Goal: Task Accomplishment & Management: Manage account settings

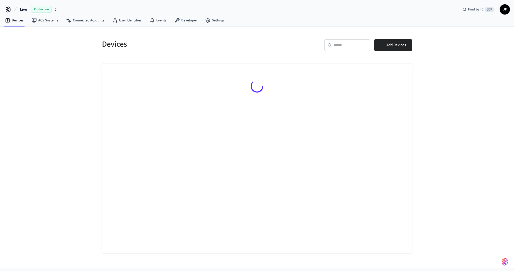
click at [26, 10] on span "Live" at bounding box center [23, 9] width 7 height 6
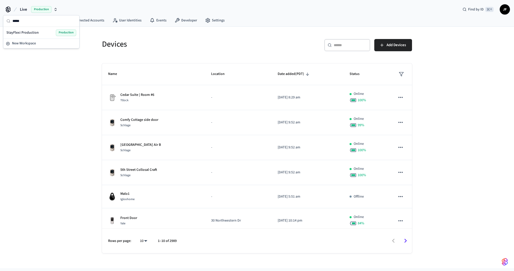
type input "*****"
click at [27, 32] on span "StayFlexi Production" at bounding box center [22, 32] width 32 height 5
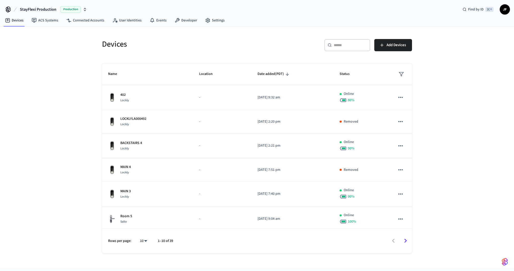
click at [81, 33] on div "Devices ​ ​ Add Devices Name Location Date added (PDT) Status 402 Lockly - 2025…" at bounding box center [257, 148] width 514 height 242
click at [271, 38] on div "​ ​ Add Devices" at bounding box center [333, 44] width 158 height 22
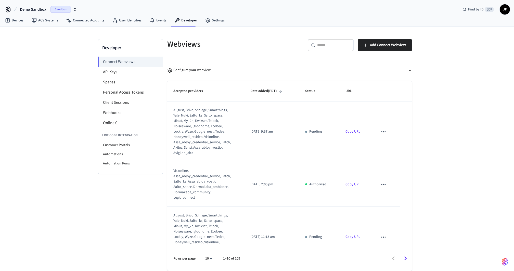
click at [292, 49] on div "​ ​ Add Connect Webview" at bounding box center [350, 44] width 126 height 22
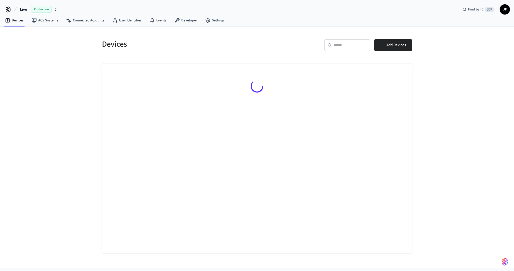
click at [20, 9] on span "Live" at bounding box center [23, 9] width 7 height 6
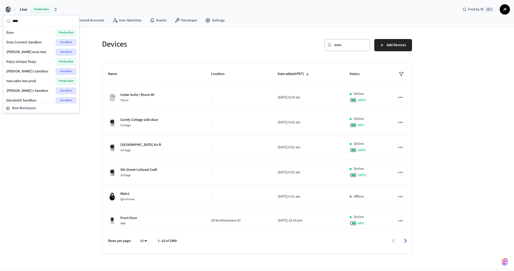
type input "****"
click at [20, 34] on div "Enso Production" at bounding box center [41, 32] width 70 height 7
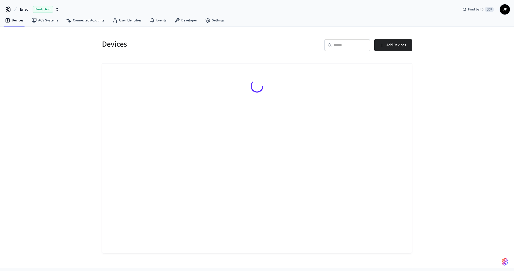
click at [224, 40] on h5 "Devices" at bounding box center [178, 44] width 152 height 10
click at [347, 46] on input "text" at bounding box center [350, 45] width 33 height 5
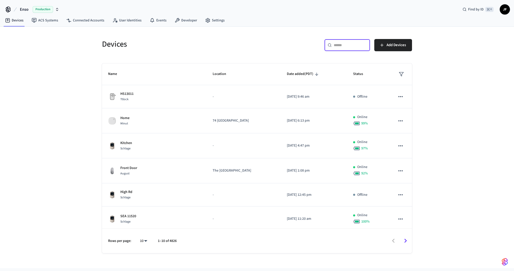
paste input "**********"
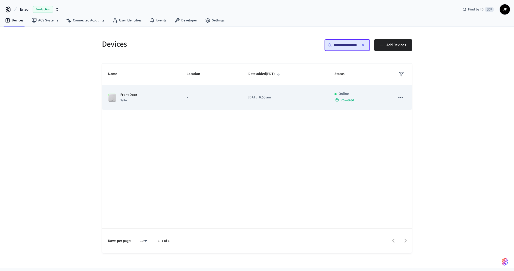
type input "**********"
click at [213, 98] on p "-" at bounding box center [211, 97] width 49 height 5
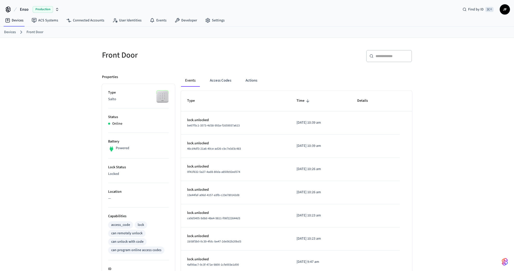
click at [219, 50] on h5 "Front Door" at bounding box center [178, 55] width 152 height 10
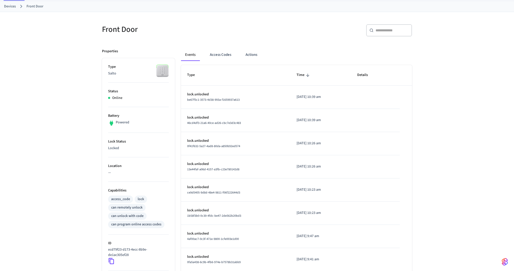
scroll to position [26, 0]
click at [222, 54] on button "Access Codes" at bounding box center [221, 55] width 30 height 12
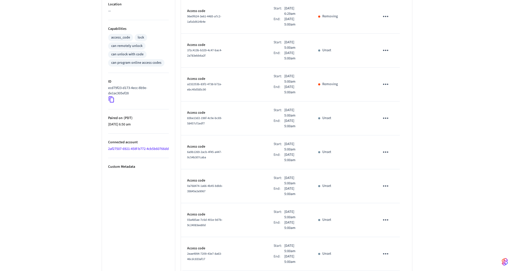
scroll to position [203, 0]
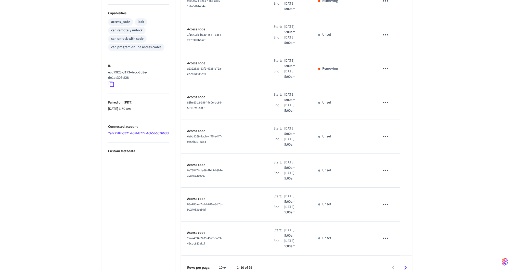
click at [224, 255] on body "Enso Production Find by ID ⌘ K JF Devices ACS Systems Connected Accounts User I…" at bounding box center [257, 46] width 514 height 499
click at [224, 236] on li "25" at bounding box center [221, 229] width 14 height 14
type input "**"
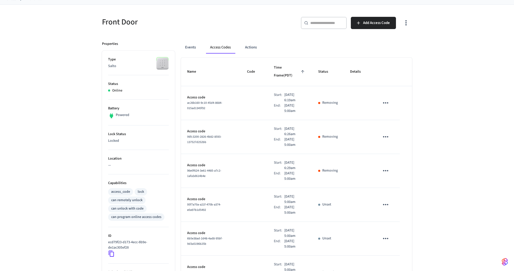
scroll to position [10, 0]
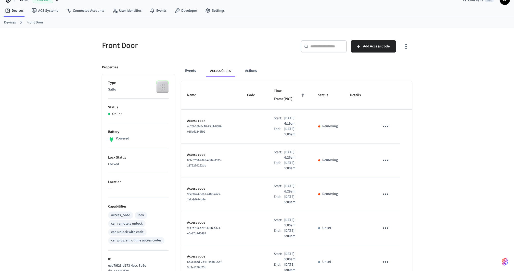
click at [248, 40] on h5 "Front Door" at bounding box center [178, 45] width 152 height 10
click at [243, 40] on h5 "Front Door" at bounding box center [178, 45] width 152 height 10
drag, startPoint x: 206, startPoint y: 123, endPoint x: 186, endPoint y: 119, distance: 20.5
click at [186, 119] on td "Access code ac26b160-9c10-45d4-8684-015ad1345f92" at bounding box center [211, 127] width 60 height 34
copy span "ac26b160-9c10-45d4-8684-015ad1345f92"
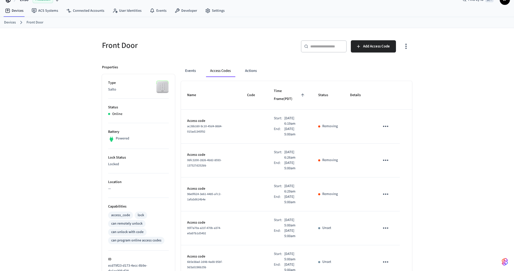
click at [262, 43] on div "​ ​ Add Access Code" at bounding box center [336, 48] width 152 height 16
click at [237, 41] on h5 "Front Door" at bounding box center [178, 45] width 152 height 10
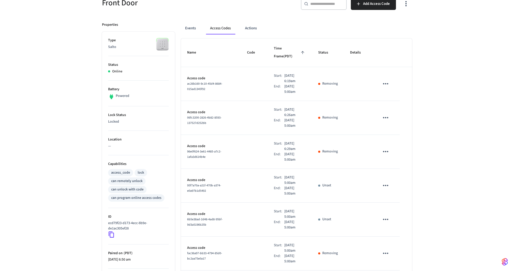
scroll to position [63, 0]
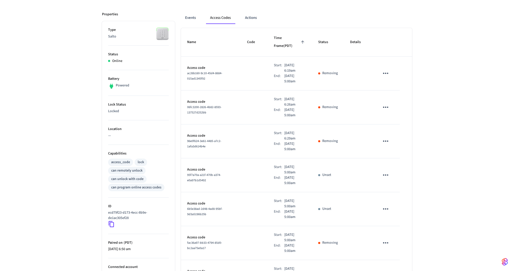
click at [113, 226] on icon at bounding box center [111, 224] width 5 height 6
drag, startPoint x: 211, startPoint y: 68, endPoint x: 185, endPoint y: 66, distance: 26.1
click at [185, 66] on td "Access code ac26b160-9c10-45d4-8684-015ad1345f92" at bounding box center [211, 74] width 60 height 34
copy span "ac26b160-9c10-45d4-8684-015ad1345f92"
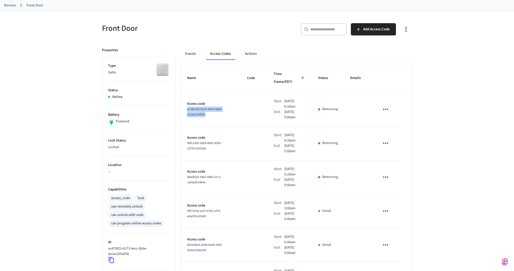
scroll to position [26, 0]
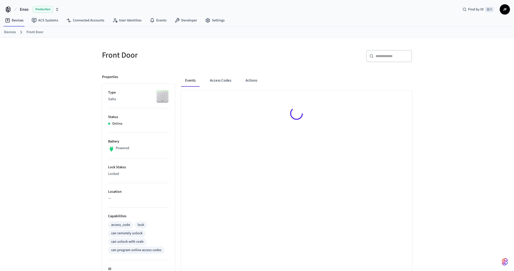
scroll to position [8, 0]
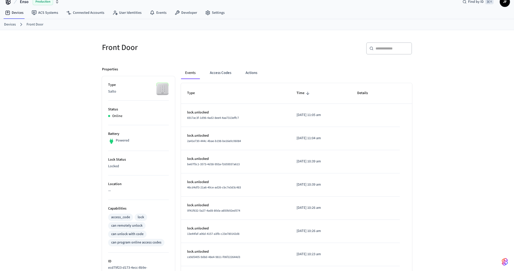
click at [12, 23] on link "Devices" at bounding box center [10, 24] width 12 height 5
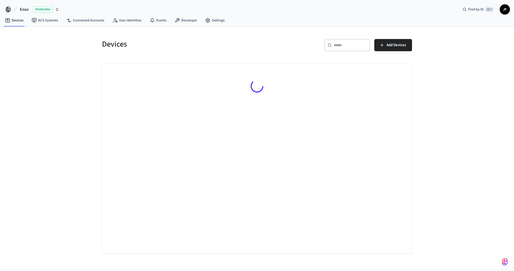
click at [360, 44] on input "text" at bounding box center [350, 45] width 33 height 5
paste input "**********"
type input "**********"
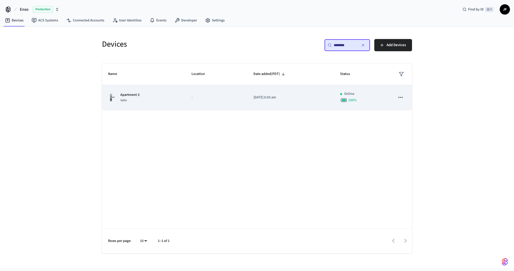
type input "********"
click at [132, 104] on td "Apartment 3 Salto" at bounding box center [143, 97] width 83 height 25
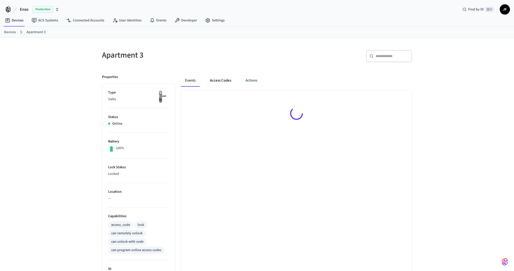
click at [217, 78] on button "Access Codes" at bounding box center [221, 81] width 30 height 12
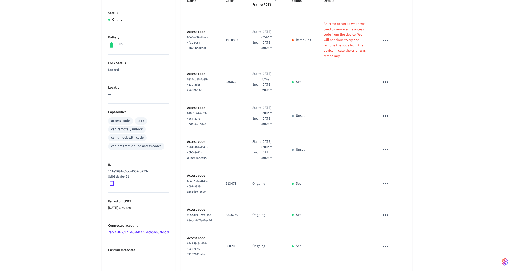
scroll to position [104, 0]
click at [111, 183] on icon at bounding box center [111, 183] width 7 height 7
drag, startPoint x: 214, startPoint y: 231, endPoint x: 186, endPoint y: 227, distance: 28.8
click at [186, 227] on td "Access code 985a3199-2eff-4cc9-89ec-f4e7fa07e44d" at bounding box center [200, 216] width 39 height 29
copy span "985a3199-2eff-4cc9-89ec-f4e7fa07e44d"
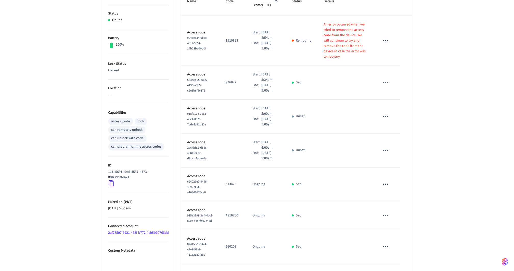
click at [423, 42] on div "Apartment 3 ​ ​ Add Access Code Properties Type Salto Status Online Battery 100…" at bounding box center [257, 145] width 514 height 423
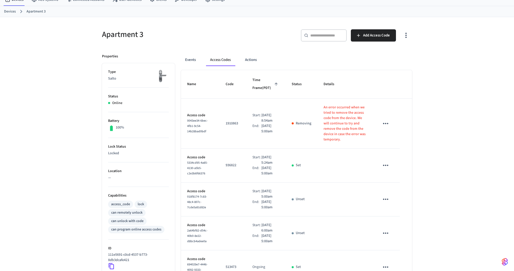
scroll to position [0, 0]
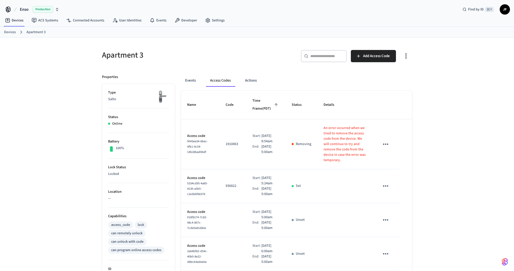
click at [295, 40] on div "Apartment 3 ​ ​ Add Access Code Properties Type Salto Status Online Battery 100…" at bounding box center [257, 249] width 327 height 423
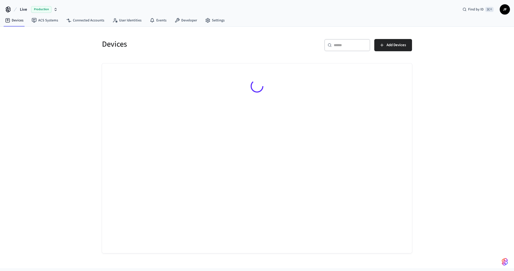
click at [20, 9] on span "Live" at bounding box center [23, 9] width 7 height 6
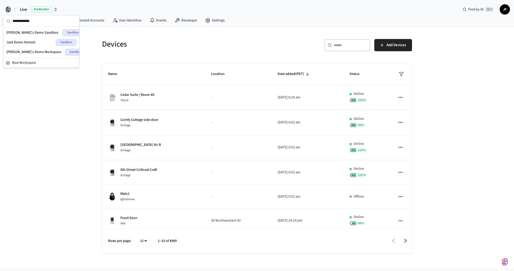
click at [28, 25] on input "**********" at bounding box center [45, 20] width 64 height 11
type input "**********"
click at [28, 33] on span "[PERSON_NAME]'s Demo Sandbox" at bounding box center [32, 32] width 52 height 5
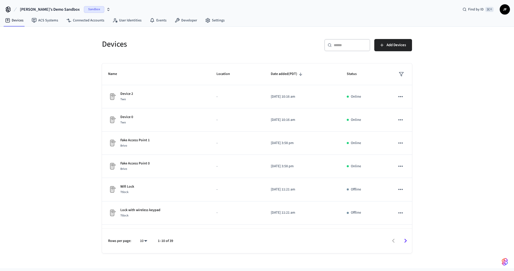
click at [75, 63] on div "Devices ​ ​ Add Devices Name Location Date added (PDT) Status Device 2 Two - 20…" at bounding box center [257, 148] width 514 height 242
click at [272, 42] on div "​ ​ Add Devices" at bounding box center [336, 47] width 152 height 16
click at [352, 47] on input "text" at bounding box center [350, 45] width 33 height 5
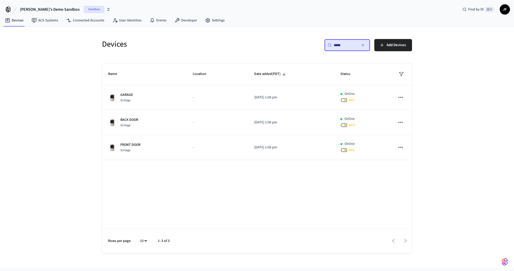
type input "******"
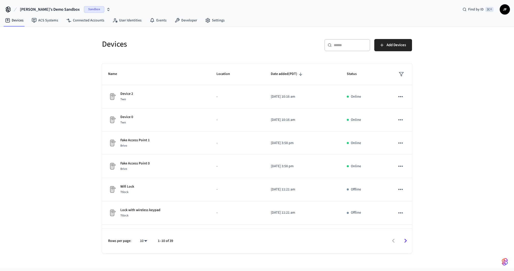
click at [174, 52] on div "Devices" at bounding box center [175, 44] width 158 height 22
click at [189, 15] on nav "Devices ACS Systems Connected Accounts User Identities Events Developer Settings" at bounding box center [115, 21] width 228 height 12
click at [185, 20] on link "Developer" at bounding box center [186, 20] width 31 height 9
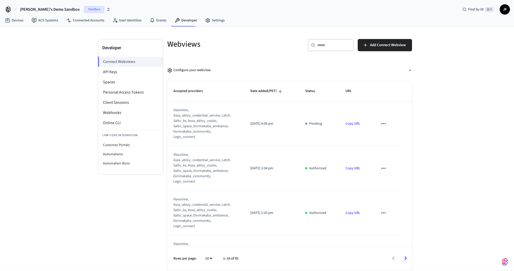
click at [82, 91] on div "Developer Connect Webviews API Keys Spaces Personal Access Tokens Client Sessio…" at bounding box center [257, 149] width 514 height 244
click at [137, 125] on li "Online CLI" at bounding box center [130, 123] width 65 height 10
click at [12, 20] on link "Devices" at bounding box center [14, 20] width 27 height 9
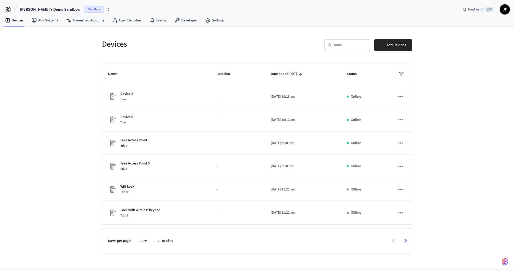
click at [344, 39] on div "​ ​" at bounding box center [348, 45] width 46 height 12
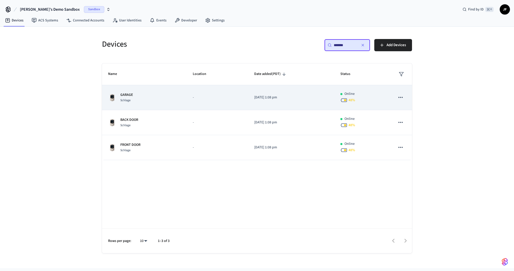
type input "*******"
click at [402, 98] on icon "sticky table" at bounding box center [401, 97] width 7 height 7
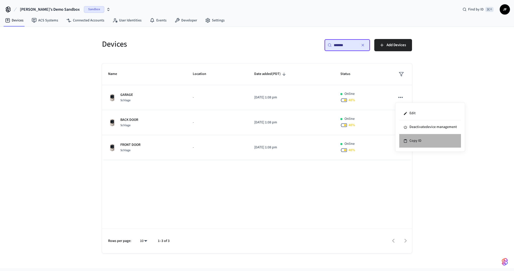
click at [432, 143] on li "Copy ID" at bounding box center [431, 141] width 62 height 14
click at [456, 105] on div "Devices ​ ******* ​ Add Devices Name Location Date added (PDT) Status GARAGE Sc…" at bounding box center [257, 148] width 514 height 242
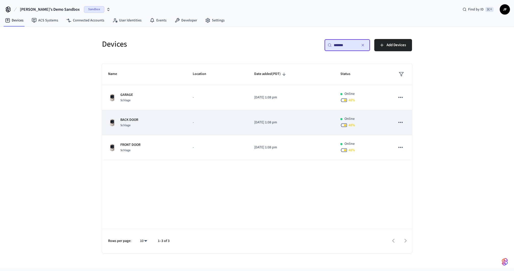
click at [400, 119] on icon "sticky table" at bounding box center [401, 122] width 7 height 7
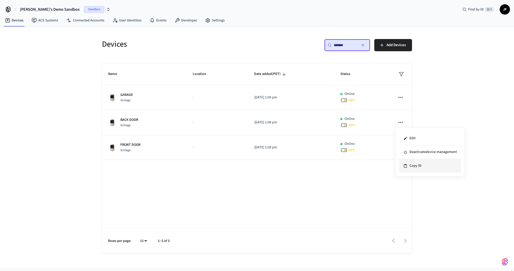
click at [415, 166] on li "Copy ID" at bounding box center [431, 166] width 62 height 14
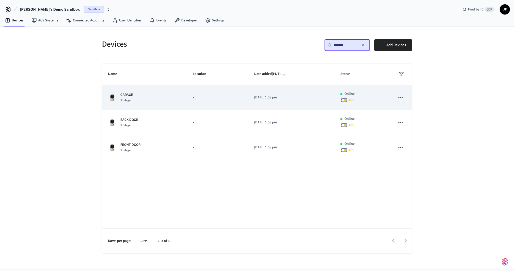
click at [181, 109] on td "GARAGE Schlage" at bounding box center [144, 97] width 85 height 25
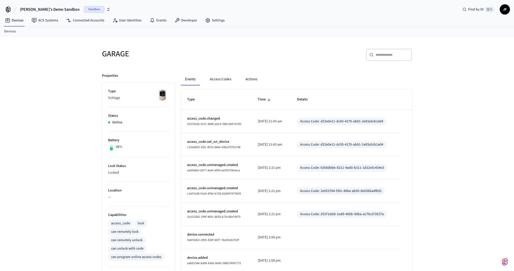
click at [241, 58] on h5 "GARAGE" at bounding box center [178, 54] width 152 height 10
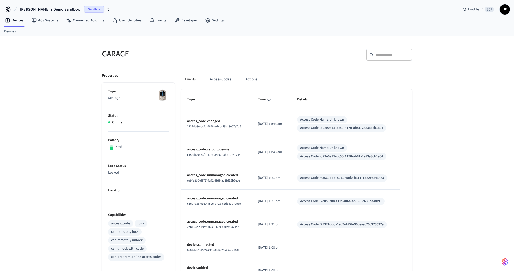
click at [222, 85] on div "Events Access Codes Actions" at bounding box center [296, 81] width 231 height 16
click at [222, 82] on button "Access Codes" at bounding box center [221, 79] width 30 height 12
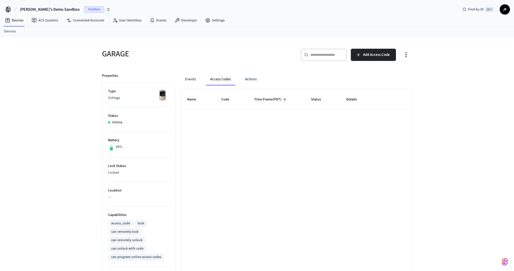
click at [229, 68] on div "Events Access Codes Actions Name Code Time Frame (PDT) Status Details Rows per …" at bounding box center [293, 222] width 237 height 310
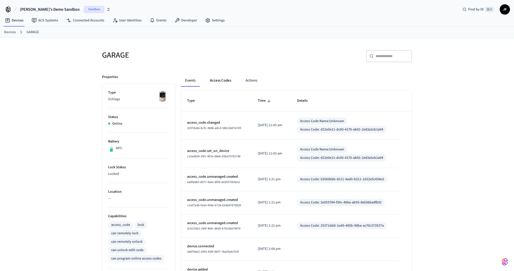
click at [215, 84] on button "Access Codes" at bounding box center [221, 81] width 30 height 12
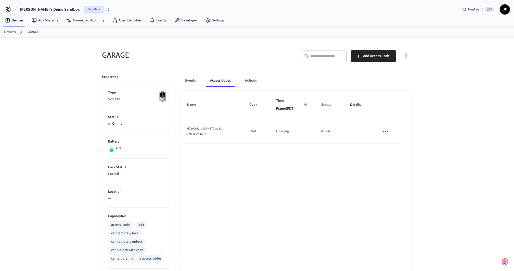
click at [219, 64] on div "GARAGE" at bounding box center [175, 55] width 158 height 22
click at [196, 79] on button "Events" at bounding box center [190, 81] width 19 height 12
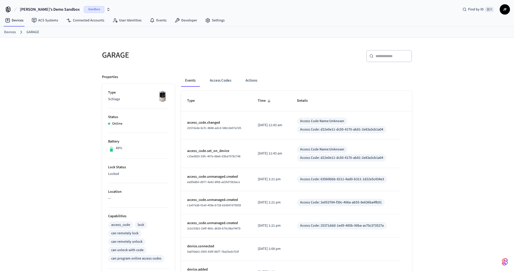
click at [8, 27] on div "Devices GARAGE" at bounding box center [257, 32] width 514 height 11
click at [8, 30] on link "Devices" at bounding box center [10, 32] width 12 height 5
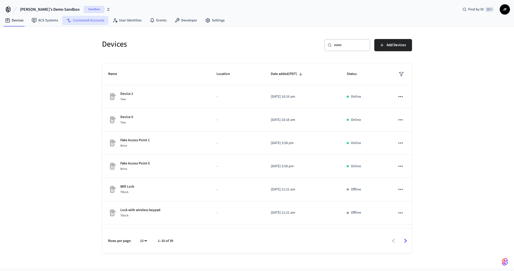
click at [71, 20] on link "Connected Accounts" at bounding box center [85, 20] width 46 height 9
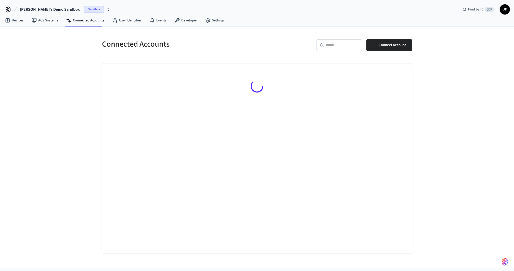
click at [332, 54] on div "​ ​" at bounding box center [340, 47] width 46 height 16
click at [336, 48] on div "​ ​" at bounding box center [340, 45] width 46 height 12
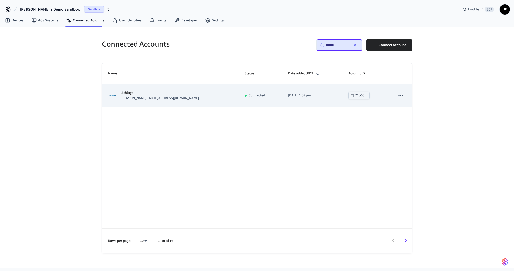
type input "******"
click at [150, 98] on p "jane@example.com" at bounding box center [160, 98] width 78 height 5
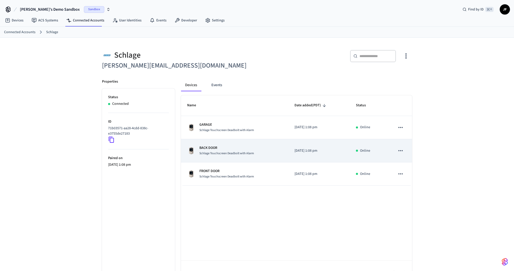
click at [224, 145] on p "BACK DOOR" at bounding box center [227, 147] width 55 height 5
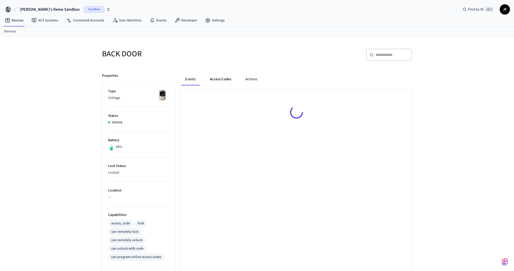
click at [225, 82] on button "Access Codes" at bounding box center [221, 79] width 30 height 12
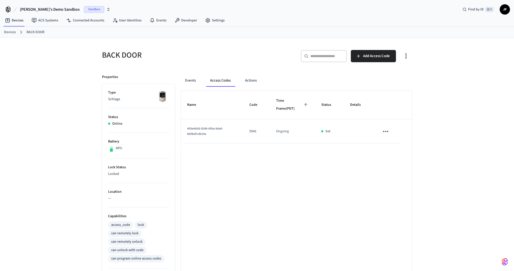
click at [241, 73] on div "Events Access Codes Actions Name Code Time Frame (PDT) Status Details 403e4ddd-…" at bounding box center [293, 223] width 237 height 310
click at [388, 133] on icon "sticky table" at bounding box center [386, 132] width 8 height 8
click at [406, 159] on li "Delete" at bounding box center [398, 160] width 24 height 14
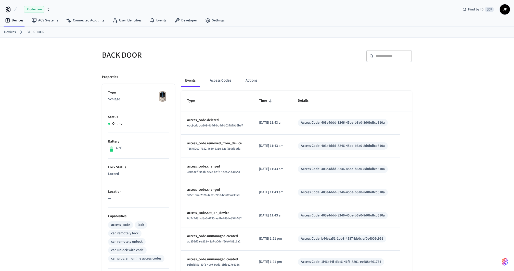
click at [238, 48] on div "BACK DOOR" at bounding box center [175, 55] width 158 height 22
click at [220, 78] on button "Access Codes" at bounding box center [221, 80] width 30 height 12
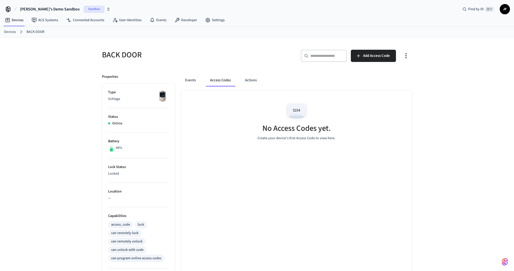
click at [225, 60] on div "BACK DOOR" at bounding box center [175, 55] width 158 height 22
click at [13, 34] on link "Devices" at bounding box center [10, 31] width 12 height 5
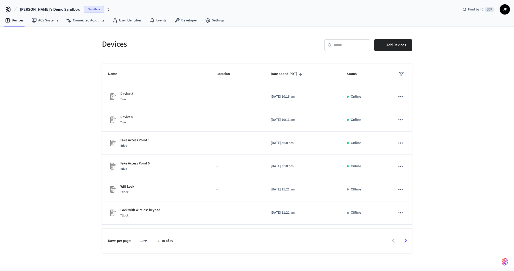
click at [344, 39] on div "​ ​ Add Devices" at bounding box center [333, 44] width 158 height 22
click at [344, 39] on div "​ ​" at bounding box center [348, 45] width 46 height 12
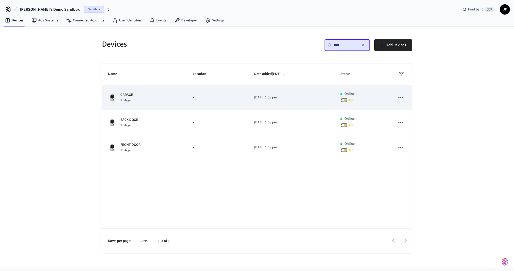
type input "****"
click at [145, 101] on div "GARAGE Schlage" at bounding box center [144, 97] width 72 height 11
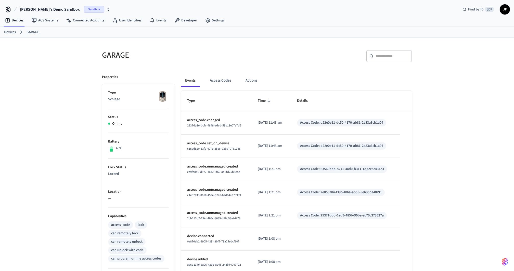
click at [247, 64] on div "GARAGE" at bounding box center [175, 55] width 158 height 22
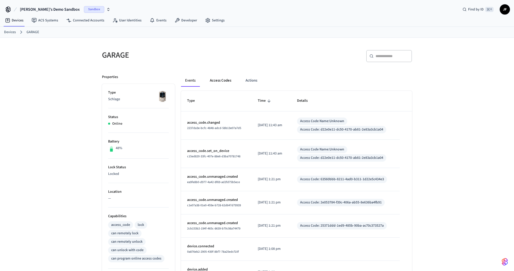
click at [221, 82] on button "Access Codes" at bounding box center [221, 81] width 30 height 12
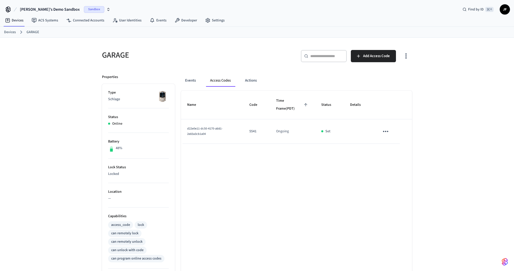
click at [221, 60] on div "GARAGE" at bounding box center [175, 55] width 158 height 22
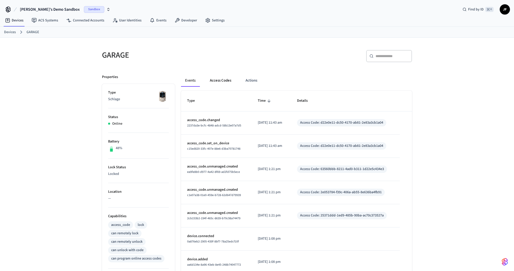
click at [226, 81] on button "Access Codes" at bounding box center [221, 81] width 30 height 12
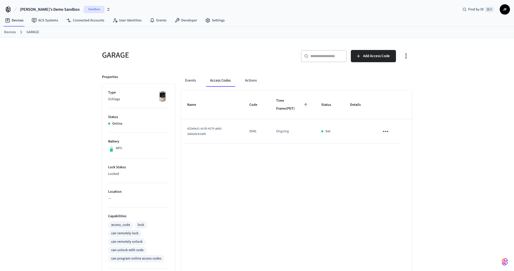
click at [244, 56] on h5 "GARAGE" at bounding box center [178, 55] width 152 height 10
click at [12, 30] on link "Devices" at bounding box center [10, 32] width 12 height 5
click at [13, 23] on link "Devices" at bounding box center [14, 20] width 27 height 9
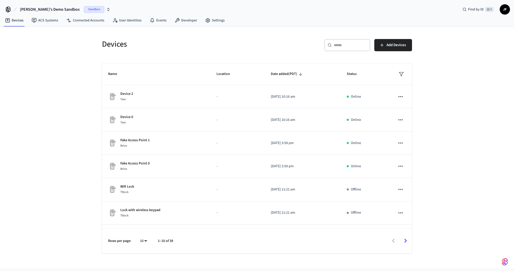
click at [221, 46] on h5 "Devices" at bounding box center [178, 44] width 152 height 10
click at [112, 43] on h5 "Devices" at bounding box center [178, 44] width 152 height 10
click at [165, 43] on h5 "Devices" at bounding box center [178, 44] width 152 height 10
click at [284, 40] on div "​ ​ Add Devices" at bounding box center [336, 47] width 152 height 16
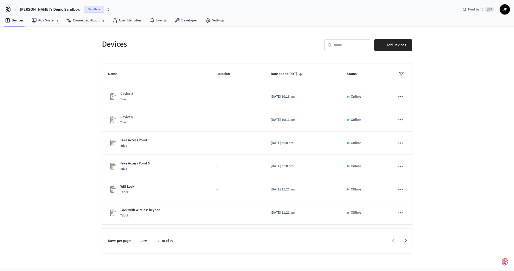
click at [340, 41] on div "​ ​" at bounding box center [348, 45] width 46 height 12
click at [289, 42] on div "​ ​ Add Devices" at bounding box center [336, 47] width 152 height 16
click at [404, 45] on span "Add Devices" at bounding box center [396, 45] width 19 height 7
click at [406, 45] on button "Add Devices" at bounding box center [394, 45] width 38 height 12
click at [225, 38] on div "Devices" at bounding box center [175, 44] width 158 height 22
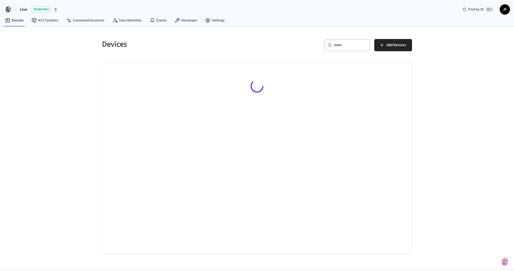
click at [21, 9] on span "Live" at bounding box center [23, 9] width 7 height 6
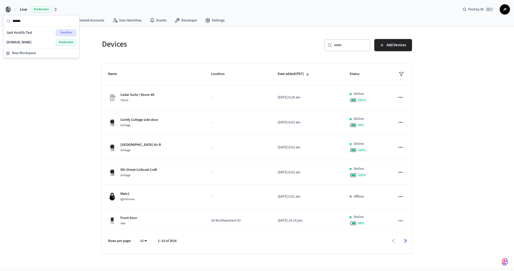
type input "*******"
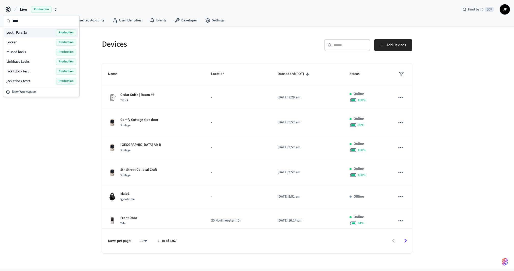
type input "****"
click at [35, 36] on div "Lock - Parc-Ex Production" at bounding box center [41, 33] width 74 height 10
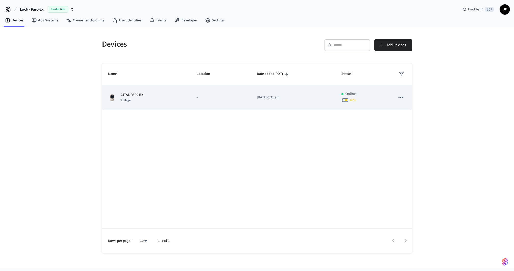
click at [190, 90] on td "DJTAL PARC EX Schlage" at bounding box center [146, 97] width 89 height 25
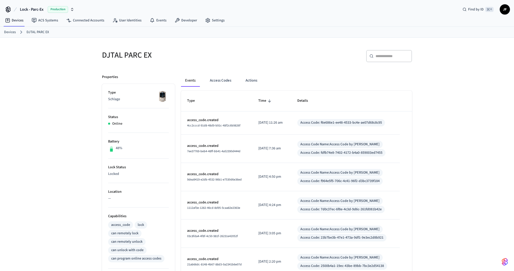
click at [225, 88] on div "Events Access Codes Actions" at bounding box center [296, 83] width 231 height 16
click at [225, 85] on button "Access Codes" at bounding box center [221, 81] width 30 height 12
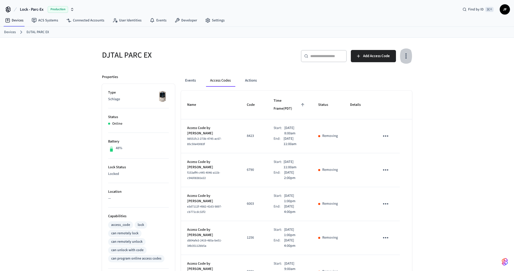
click at [409, 55] on icon "button" at bounding box center [406, 56] width 8 height 8
click at [388, 72] on li "Show unmanaged access codes on device" at bounding box center [374, 77] width 72 height 14
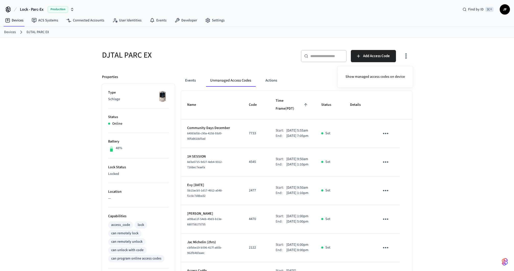
click at [447, 104] on div at bounding box center [257, 135] width 514 height 271
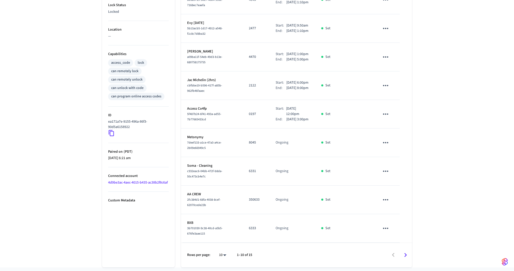
scroll to position [182, 0]
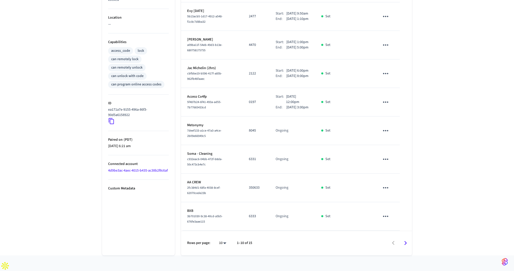
click at [447, 104] on div "DJTAL PARC EX ​ ​ Add Access Code Properties Type Schlage Status Online Battery…" at bounding box center [257, 59] width 514 height 392
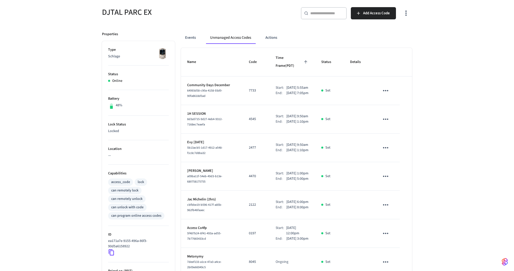
scroll to position [0, 0]
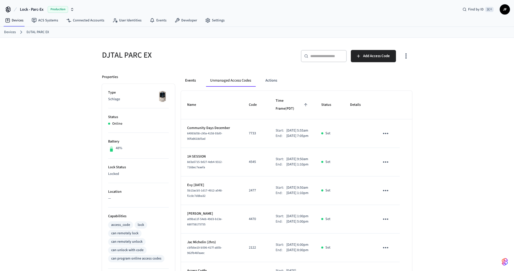
click at [190, 81] on button "Events" at bounding box center [190, 81] width 19 height 12
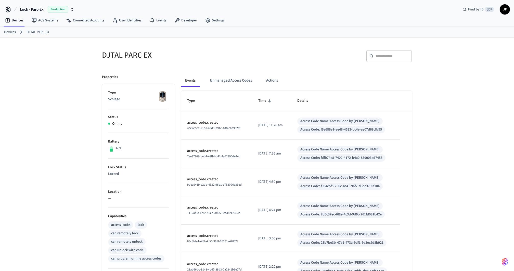
click at [231, 63] on div "DJTAL PARC EX" at bounding box center [175, 55] width 158 height 22
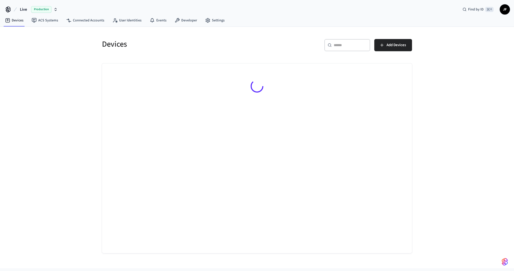
click at [24, 12] on span "Live" at bounding box center [23, 9] width 7 height 6
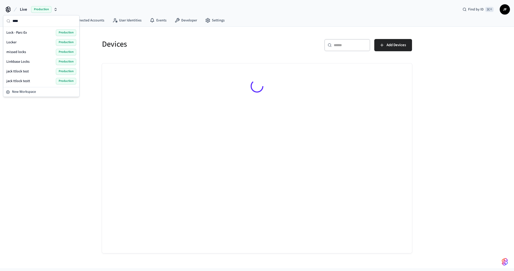
type input "****"
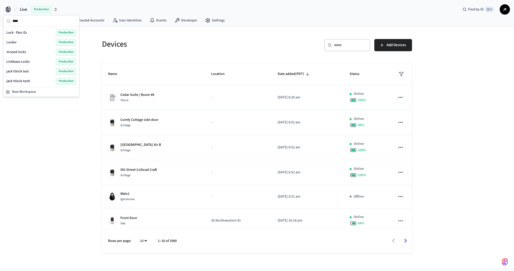
click at [27, 34] on span "Lock - Parc-Ex" at bounding box center [16, 32] width 21 height 5
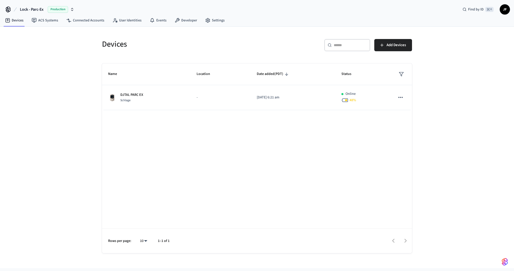
click at [76, 76] on div "Devices ​ ​ Add Devices Name Location Date added (PDT) Status DJTAL PARC EX Sch…" at bounding box center [257, 148] width 514 height 242
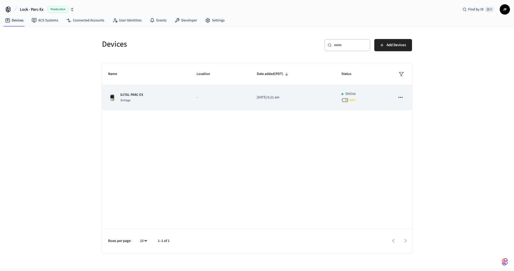
click at [143, 101] on div "DJTAL PARC EX Schlage" at bounding box center [146, 97] width 76 height 11
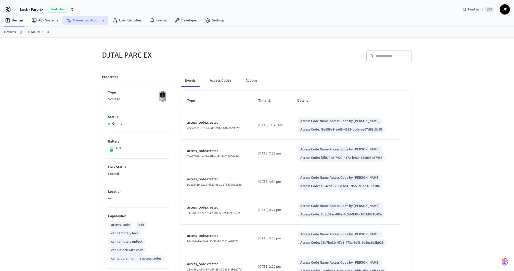
click at [73, 21] on link "Connected Accounts" at bounding box center [85, 20] width 46 height 9
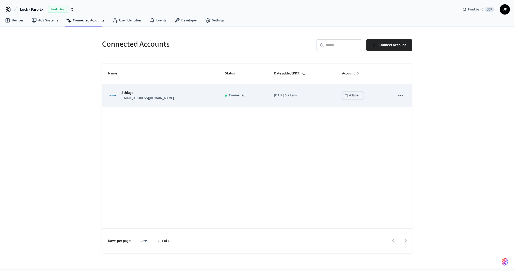
click at [219, 90] on td "Connected" at bounding box center [243, 95] width 49 height 23
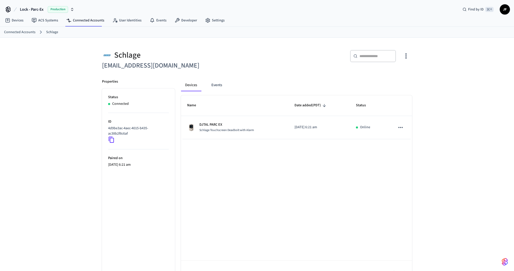
click at [283, 60] on div "​ ​" at bounding box center [336, 58] width 152 height 16
click at [299, 65] on div "​ ​" at bounding box center [336, 58] width 152 height 16
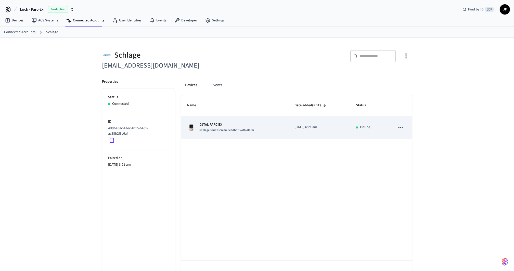
click at [252, 125] on p "DJTAL PARC EX" at bounding box center [227, 124] width 55 height 5
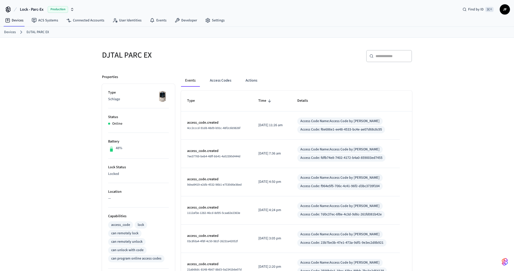
click at [284, 51] on div "​ ​" at bounding box center [336, 58] width 152 height 16
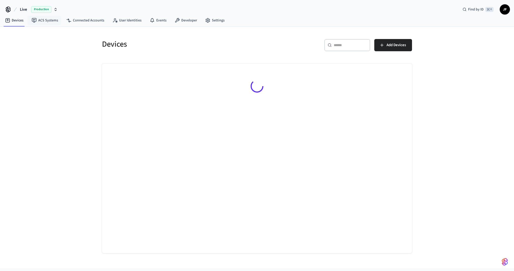
click at [26, 8] on span "Live" at bounding box center [23, 9] width 7 height 6
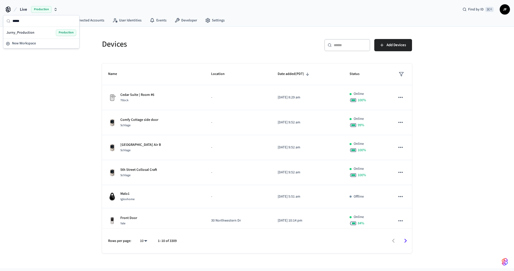
type input "*****"
click at [17, 31] on span "Jurny_Production" at bounding box center [20, 32] width 28 height 5
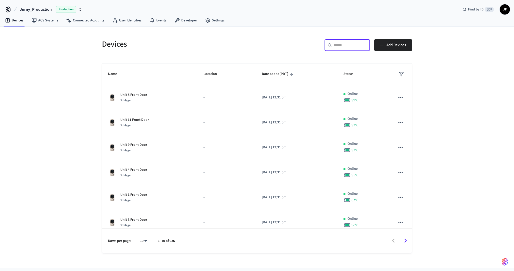
click at [346, 43] on input "text" at bounding box center [350, 45] width 33 height 5
paste input "**********"
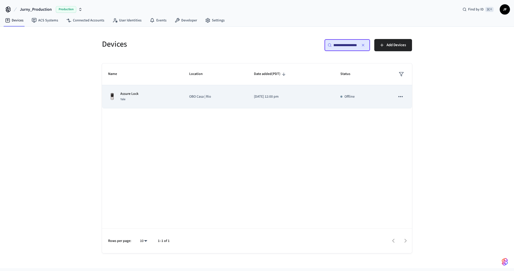
type input "**********"
click at [175, 97] on div "Assure Lock Yale" at bounding box center [142, 96] width 69 height 11
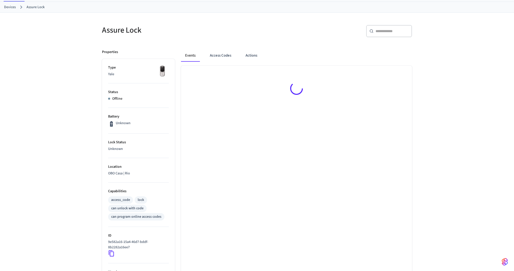
scroll to position [24, 0]
click at [289, 58] on div "Events Access Codes Actions" at bounding box center [296, 56] width 231 height 12
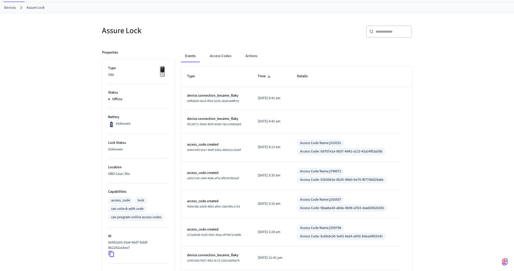
click at [374, 37] on div "​ ​" at bounding box center [389, 32] width 46 height 12
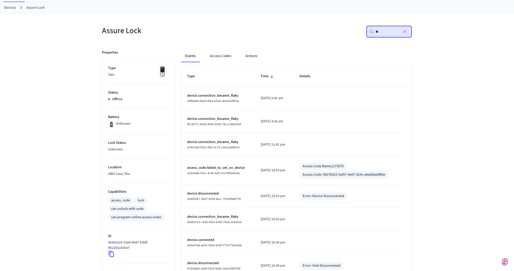
type input "*"
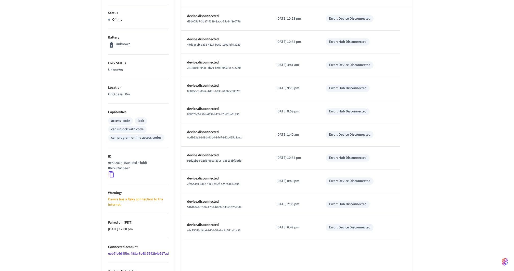
scroll to position [149, 0]
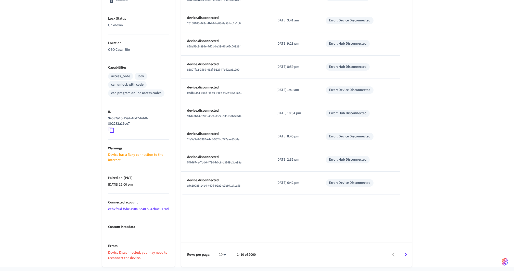
type input "*******"
click at [445, 109] on div "Assure Lock ​ ******* ​ Properties Type Yale Status Offline Battery Unknown Loc…" at bounding box center [257, 78] width 514 height 378
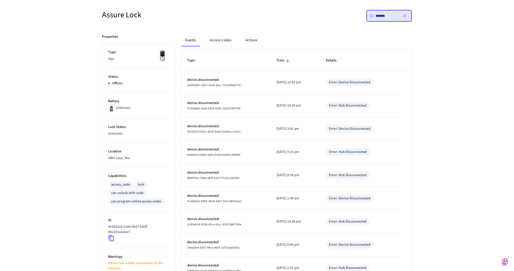
scroll to position [52, 0]
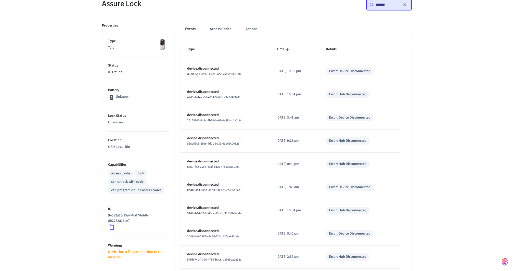
click at [418, 83] on div "Assure Lock ​ ******* ​ Properties Type Yale Status Offline Battery Unknown Loc…" at bounding box center [257, 175] width 327 height 378
click at [437, 58] on div "Assure Lock ​ ******* ​ Properties Type Yale Status Offline Battery Unknown Loc…" at bounding box center [257, 175] width 514 height 378
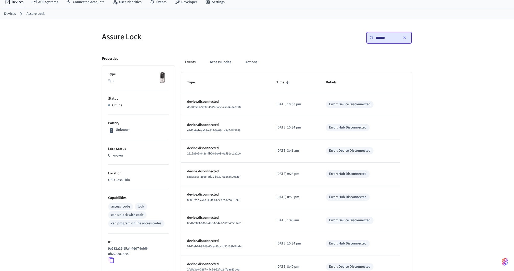
click at [423, 118] on div "Assure Lock ​ ******* ​ Properties Type Yale Status Offline Battery Unknown Loc…" at bounding box center [257, 208] width 514 height 378
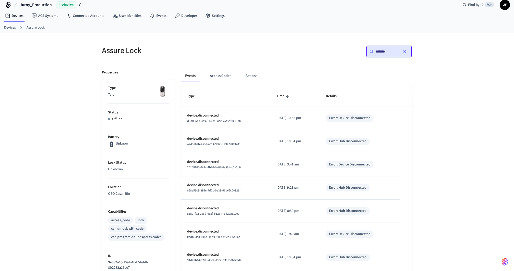
scroll to position [15, 0]
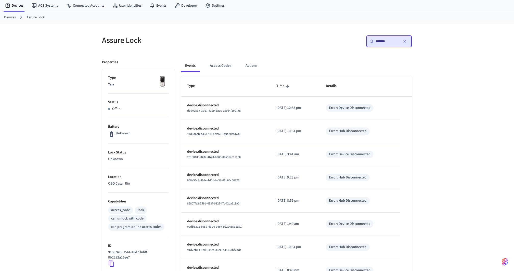
click at [423, 118] on div "Assure Lock ​ ******* ​ Properties Type Yale Status Offline Battery Unknown Loc…" at bounding box center [257, 212] width 514 height 378
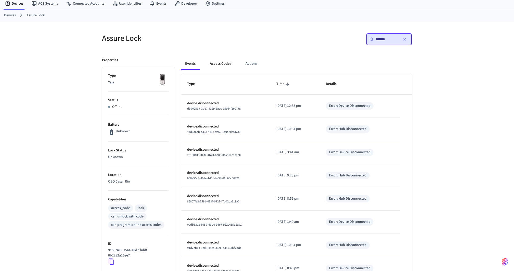
click at [228, 63] on button "Access Codes" at bounding box center [221, 64] width 30 height 12
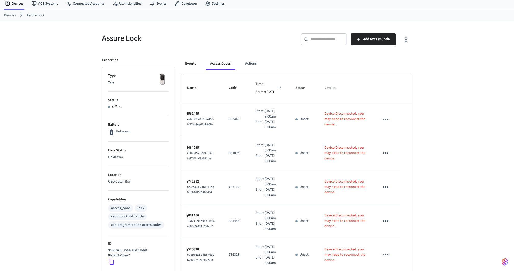
click at [194, 66] on button "Events" at bounding box center [190, 64] width 19 height 12
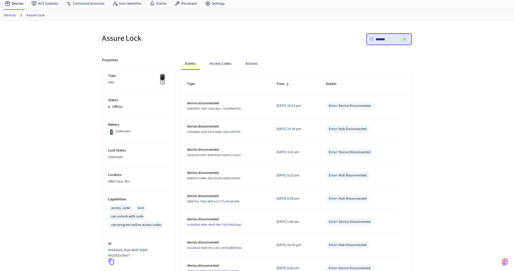
click at [416, 121] on div "Assure Lock ​ ******* ​ Properties Type Yale Status Offline Battery Unknown Loc…" at bounding box center [257, 213] width 318 height 372
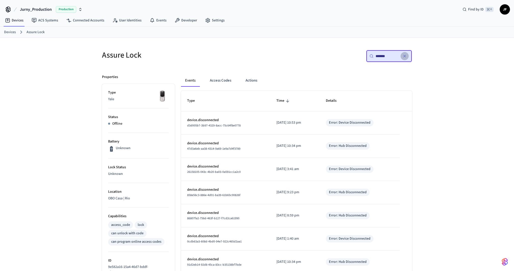
click at [404, 57] on icon "button" at bounding box center [405, 56] width 4 height 4
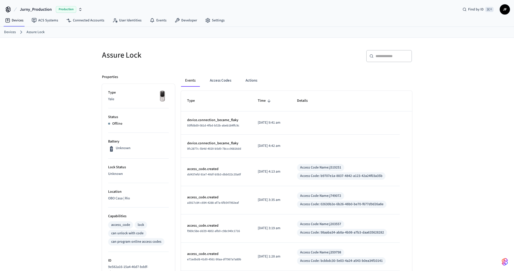
click at [394, 59] on div "​ ​" at bounding box center [389, 56] width 46 height 12
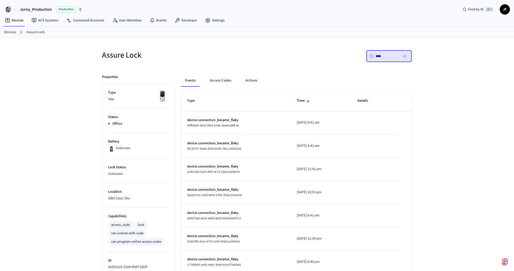
type input "*****"
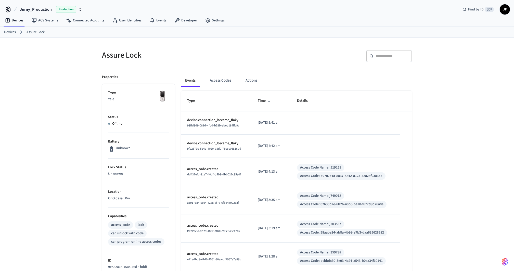
click at [443, 131] on div "Assure Lock ​ ​ Properties Type Yale Status Offline Battery Unknown Lock Status…" at bounding box center [257, 227] width 514 height 378
click at [383, 58] on div "​ ​" at bounding box center [389, 56] width 46 height 12
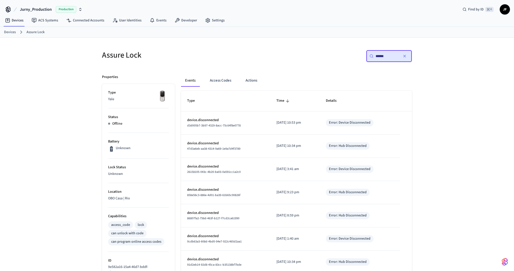
click at [458, 108] on div "Assure Lock ​ ****** ​ Properties Type Yale Status Offline Battery Unknown Lock…" at bounding box center [257, 227] width 514 height 378
click at [389, 55] on input "******" at bounding box center [387, 56] width 23 height 5
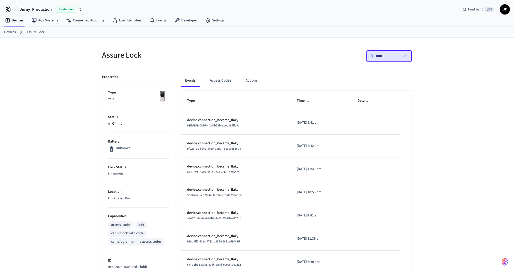
type input "*****"
click at [270, 60] on div "​ ***** ​" at bounding box center [336, 58] width 152 height 16
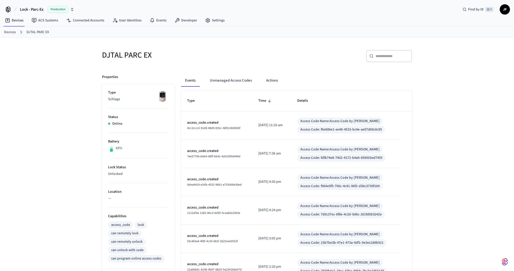
click at [357, 27] on div "Devices DJTAL PARC EX" at bounding box center [257, 32] width 514 height 11
click at [216, 83] on button "Unmanaged Access Codes" at bounding box center [231, 81] width 50 height 12
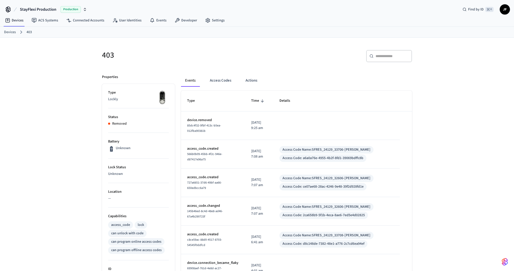
click at [301, 46] on div "​ ​" at bounding box center [333, 55] width 158 height 22
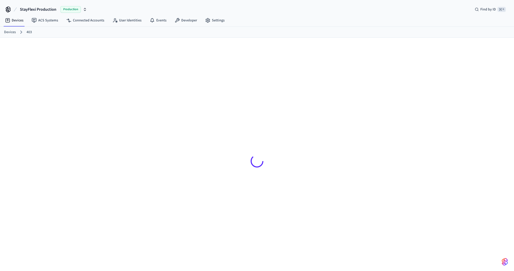
click at [10, 32] on link "Devices" at bounding box center [10, 32] width 12 height 5
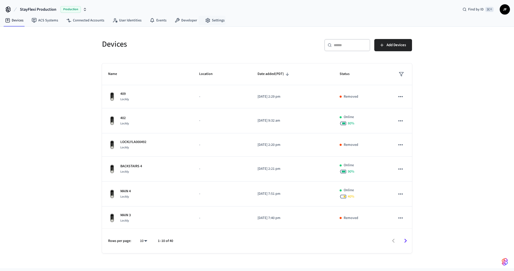
click at [203, 34] on div "Devices" at bounding box center [175, 44] width 158 height 22
